Goal: Find specific page/section: Find specific page/section

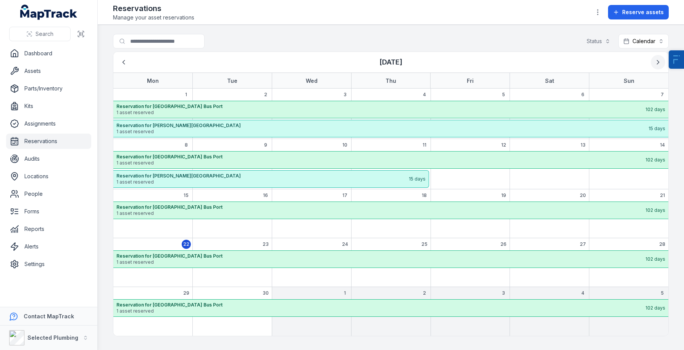
click at [658, 66] on icon "Next" at bounding box center [658, 62] width 8 height 8
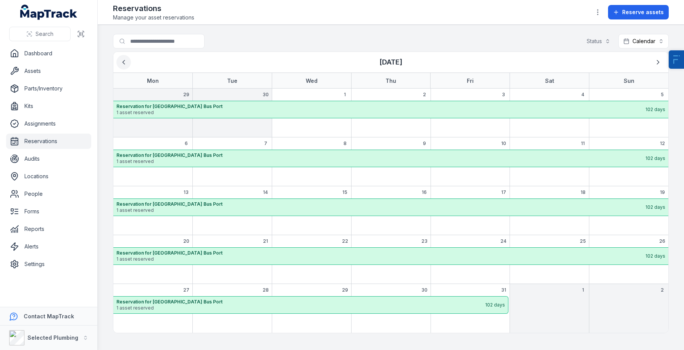
click at [126, 66] on button "Previous" at bounding box center [123, 62] width 15 height 15
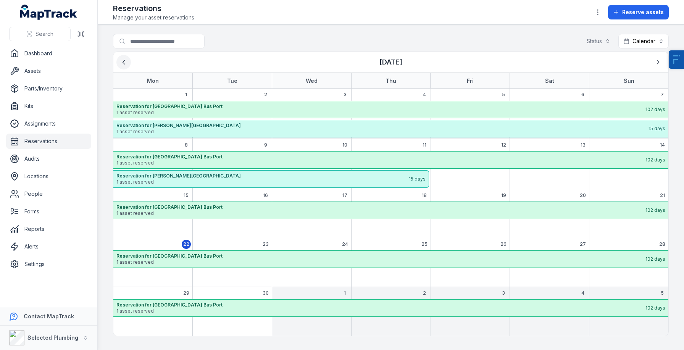
click at [126, 66] on button "Previous" at bounding box center [123, 62] width 15 height 15
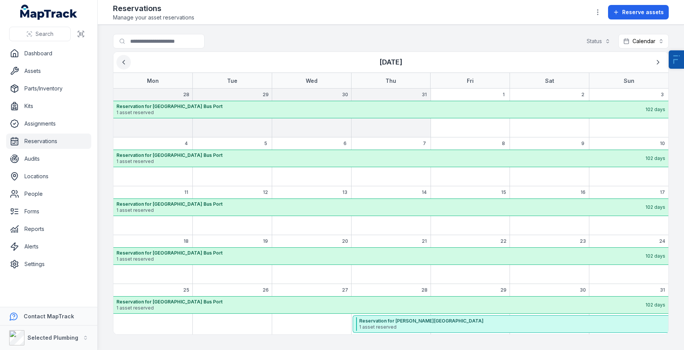
click at [126, 65] on icon "Previous" at bounding box center [124, 62] width 8 height 8
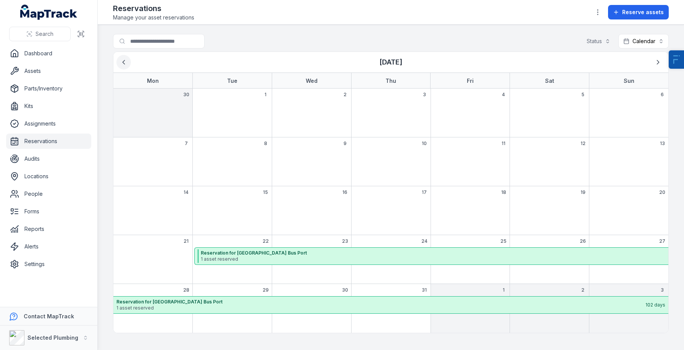
click at [123, 62] on icon "Previous" at bounding box center [124, 62] width 2 height 4
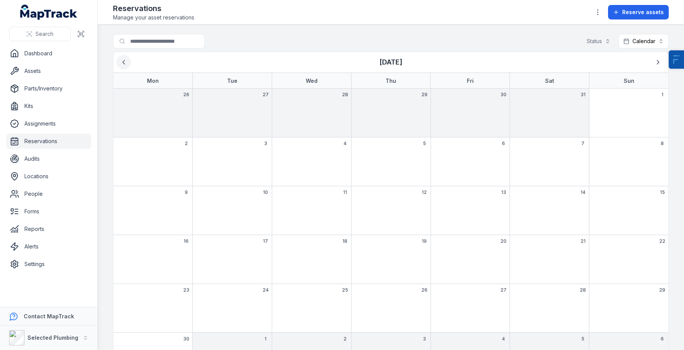
click at [123, 62] on icon "Previous" at bounding box center [124, 62] width 2 height 4
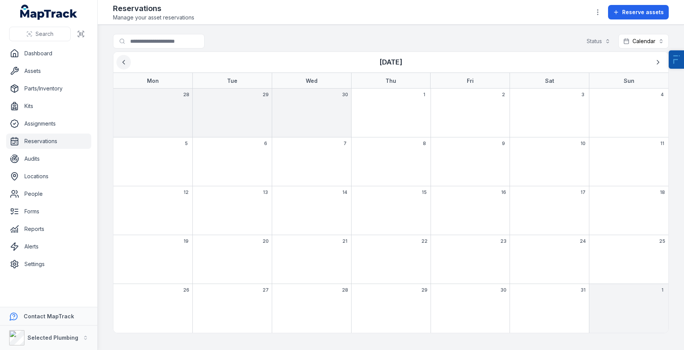
click at [123, 62] on icon "Previous" at bounding box center [124, 62] width 2 height 4
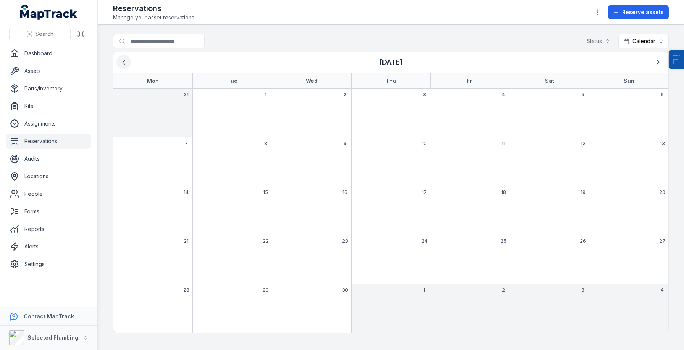
click at [123, 62] on icon "Previous" at bounding box center [124, 62] width 2 height 4
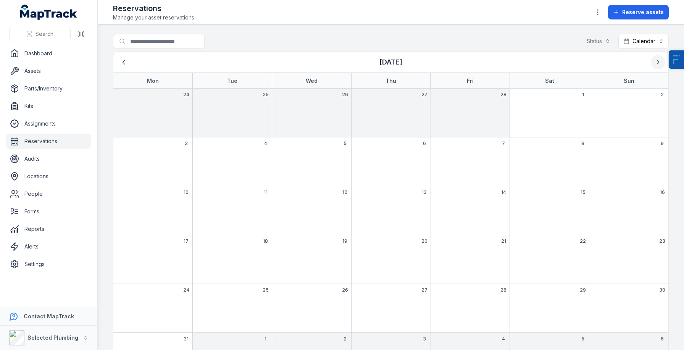
click at [656, 58] on button "Next" at bounding box center [658, 62] width 15 height 15
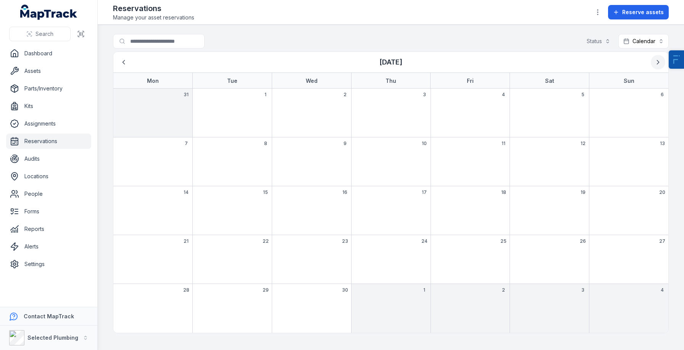
click at [656, 58] on icon "Next" at bounding box center [658, 62] width 8 height 8
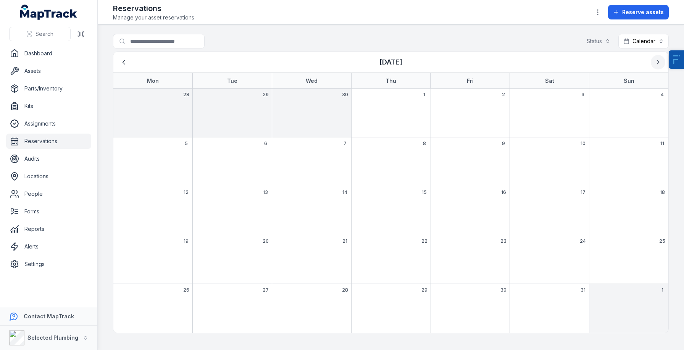
click at [656, 58] on icon "Next" at bounding box center [658, 62] width 8 height 8
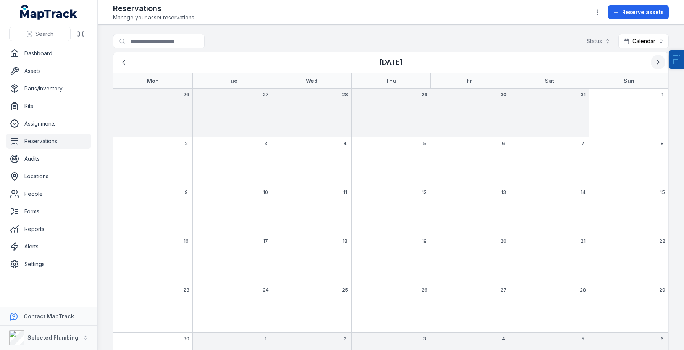
click at [656, 58] on button "Next" at bounding box center [658, 62] width 15 height 15
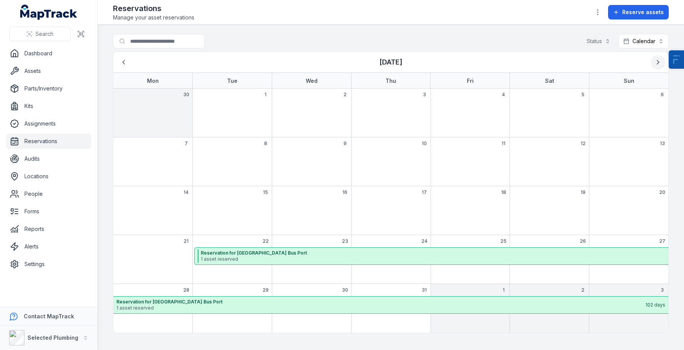
click at [656, 58] on icon "Next" at bounding box center [658, 62] width 8 height 8
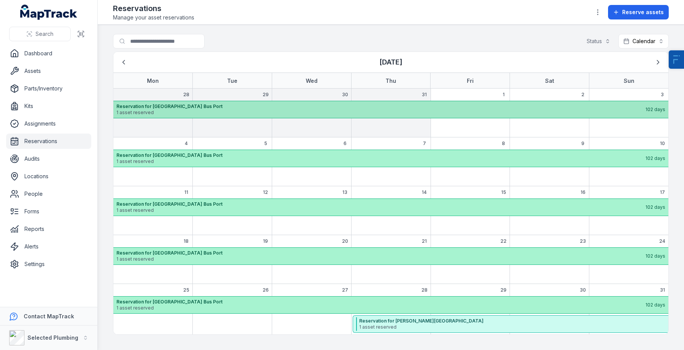
click at [261, 106] on strong "Reservation for [GEOGRAPHIC_DATA] Bus Port" at bounding box center [380, 106] width 528 height 6
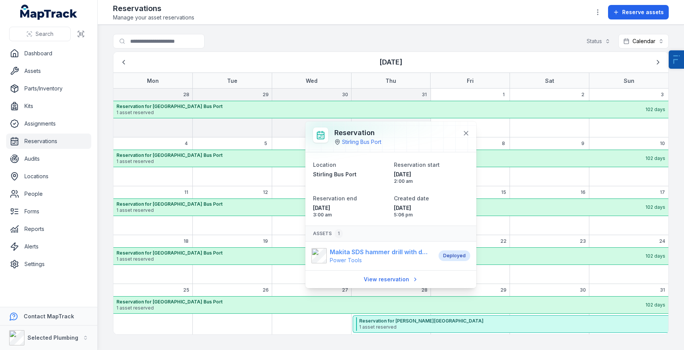
click at [386, 258] on span "Power Tools" at bounding box center [380, 260] width 101 height 8
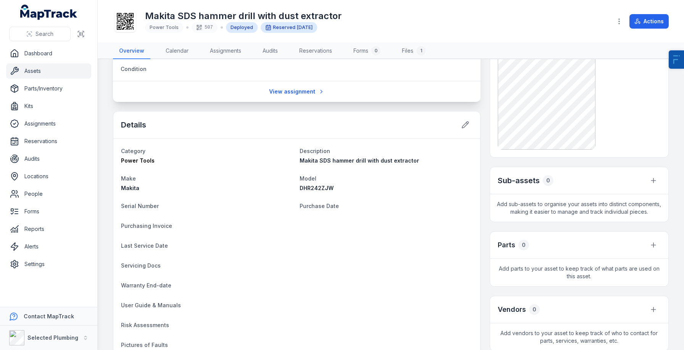
scroll to position [356, 0]
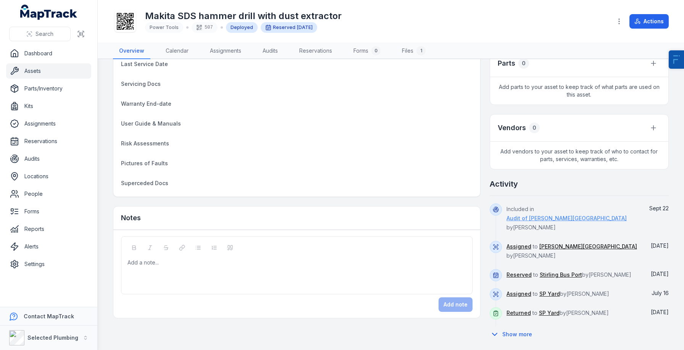
click at [577, 219] on link "Audit of [PERSON_NAME][GEOGRAPHIC_DATA]" at bounding box center [566, 218] width 120 height 8
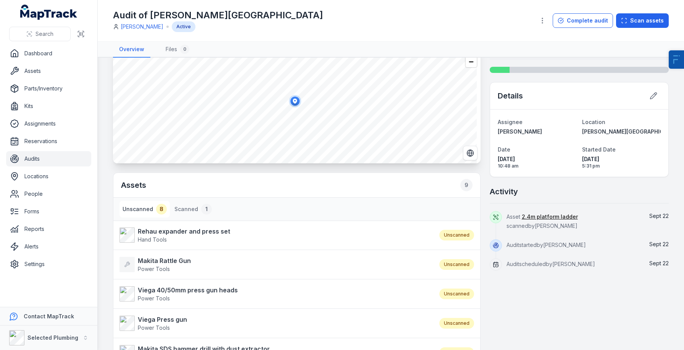
scroll to position [55, 0]
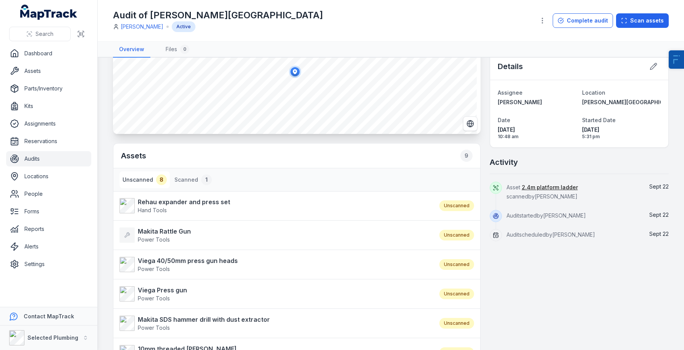
click at [30, 165] on link "Audits" at bounding box center [48, 158] width 85 height 15
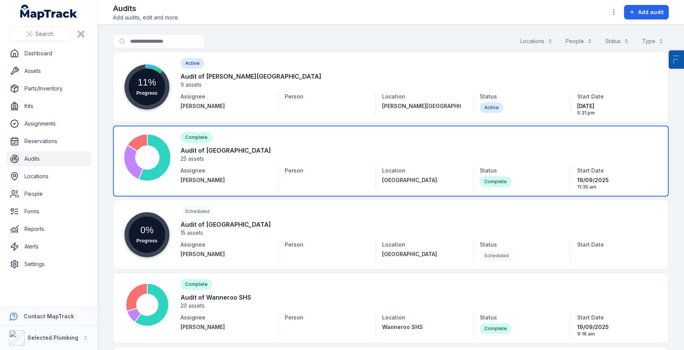
click at [292, 147] on link at bounding box center [391, 161] width 556 height 71
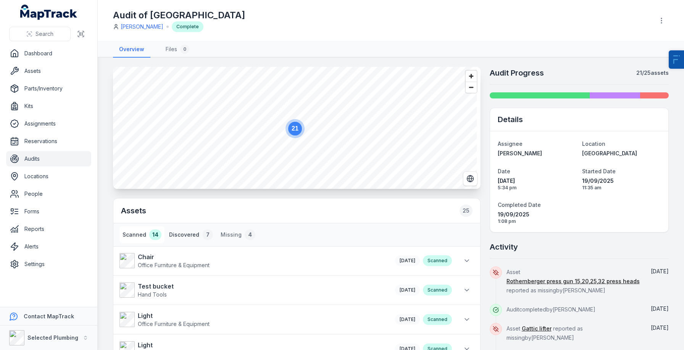
click at [174, 232] on button "Discovered 7" at bounding box center [191, 234] width 50 height 17
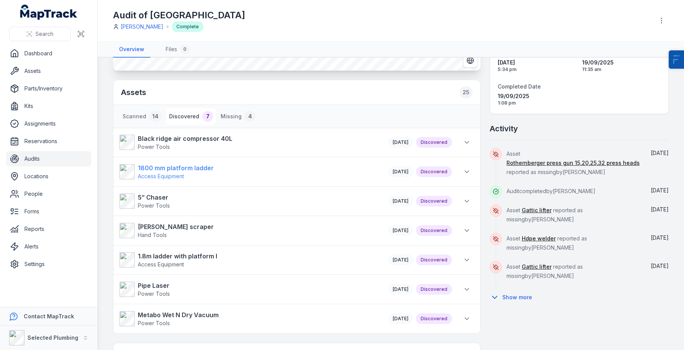
scroll to position [160, 0]
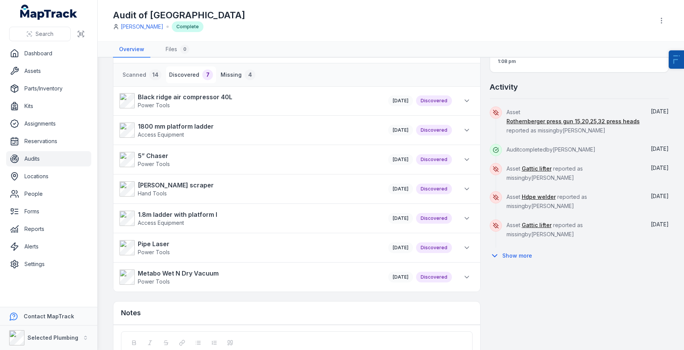
click at [245, 77] on div "4" at bounding box center [250, 74] width 11 height 11
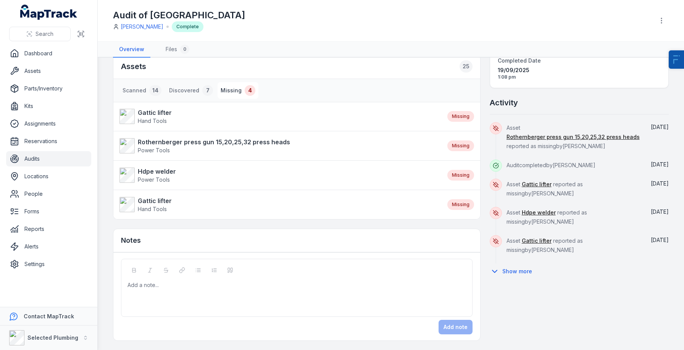
scroll to position [144, 0]
click at [193, 89] on button "Discovered 7" at bounding box center [191, 90] width 50 height 17
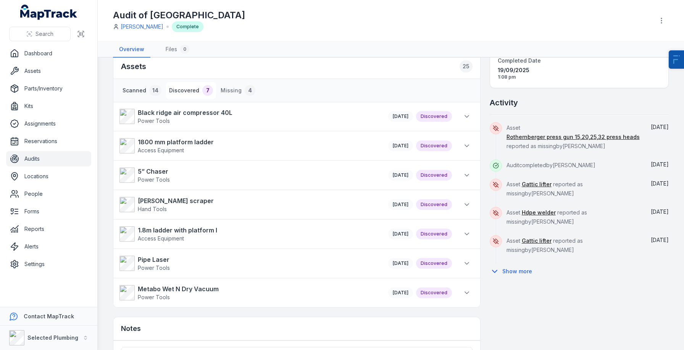
click at [150, 89] on div "14" at bounding box center [155, 90] width 12 height 11
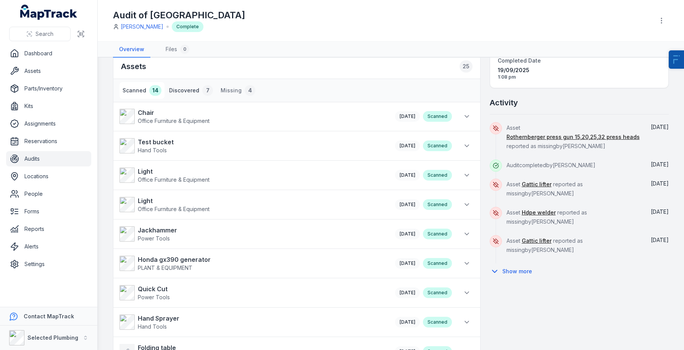
click at [182, 95] on button "Discovered 7" at bounding box center [191, 90] width 50 height 17
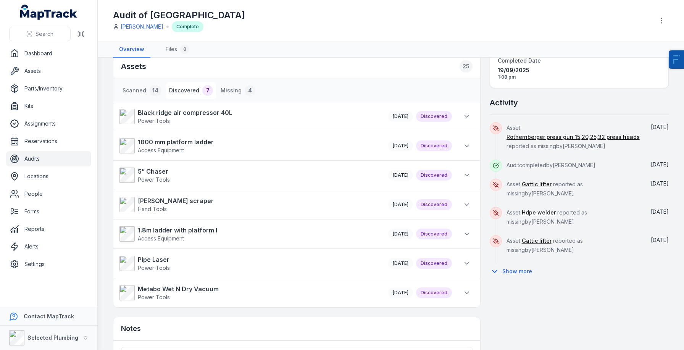
click at [53, 155] on link "Audits" at bounding box center [48, 158] width 85 height 15
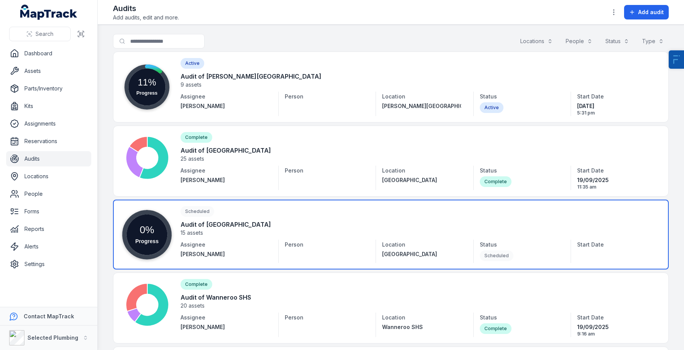
scroll to position [76, 0]
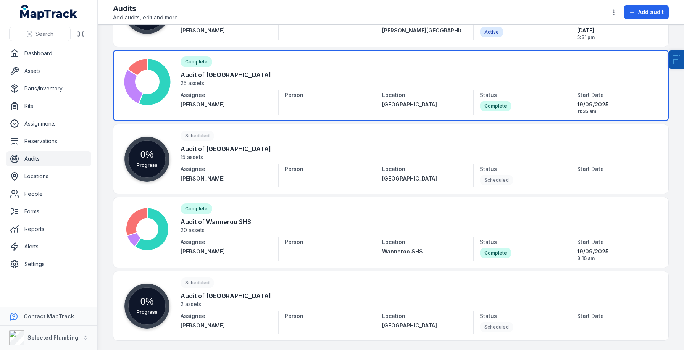
click at [253, 84] on link at bounding box center [391, 85] width 556 height 71
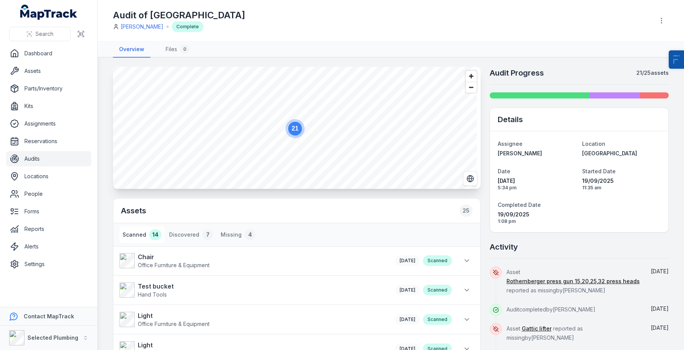
scroll to position [32, 0]
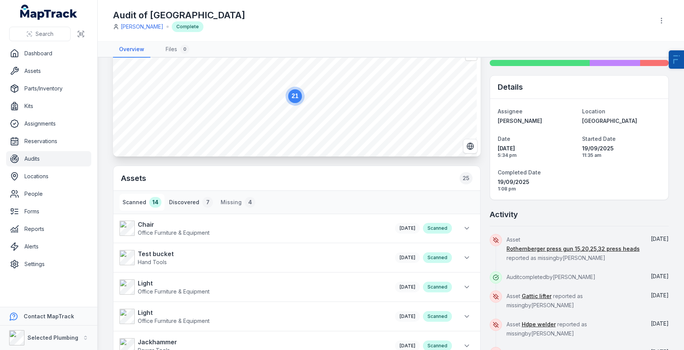
click at [175, 200] on button "Discovered 7" at bounding box center [191, 202] width 50 height 17
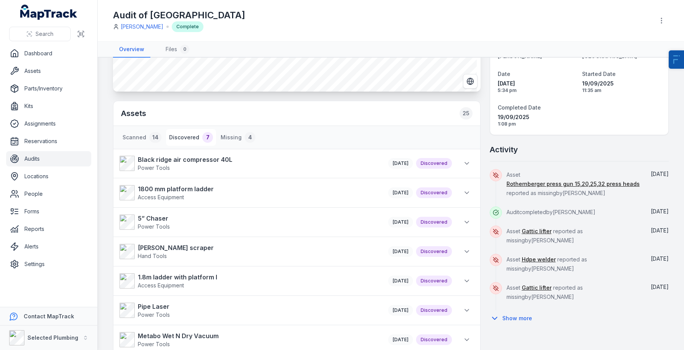
scroll to position [0, 0]
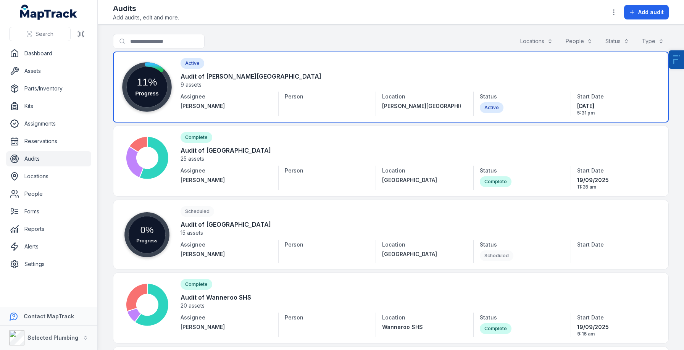
click at [262, 83] on link at bounding box center [391, 87] width 556 height 71
